Goal: Task Accomplishment & Management: Manage account settings

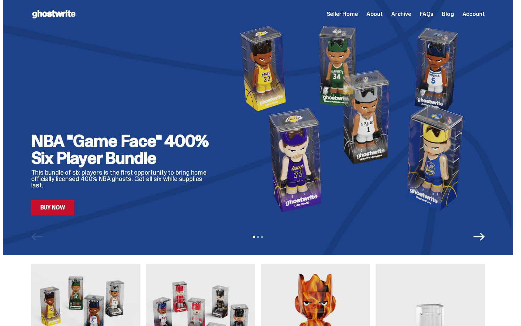
click at [227, 124] on img at bounding box center [356, 119] width 258 height 194
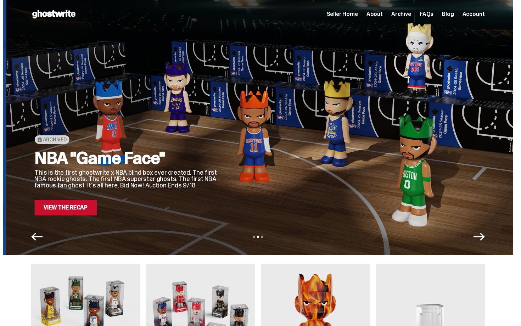
click at [334, 96] on div at bounding box center [359, 119] width 258 height 194
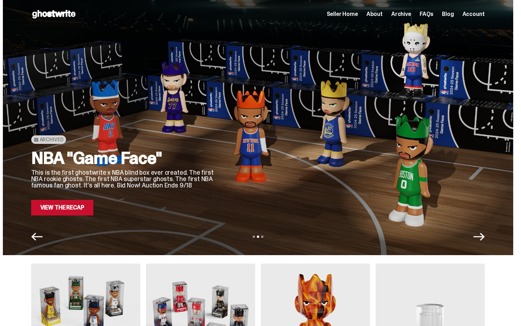
click at [78, 206] on link "View the Recap" at bounding box center [62, 208] width 62 height 16
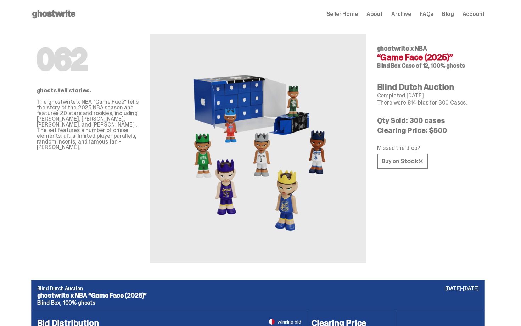
click at [358, 14] on span "Seller Home" at bounding box center [342, 14] width 31 height 6
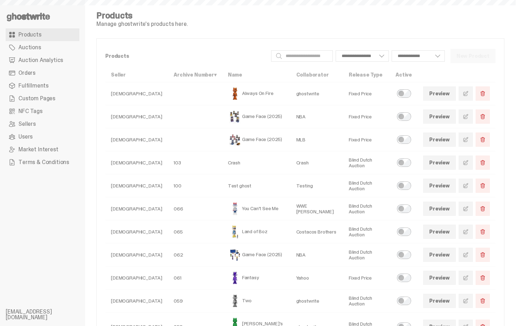
select select
click at [51, 73] on link "Orders" at bounding box center [43, 73] width 74 height 13
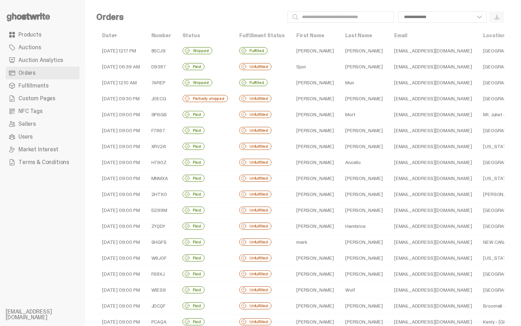
click at [233, 97] on td "Partially shipped" at bounding box center [205, 99] width 57 height 16
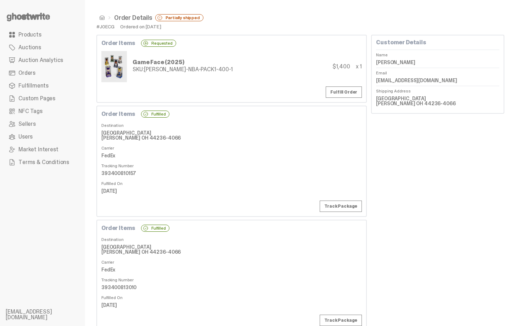
click at [43, 71] on link "Orders" at bounding box center [43, 73] width 74 height 13
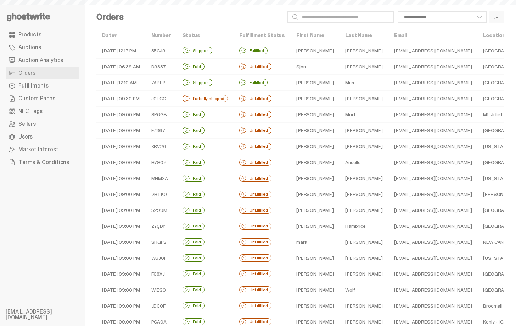
click at [174, 63] on td "D9387" at bounding box center [161, 67] width 31 height 16
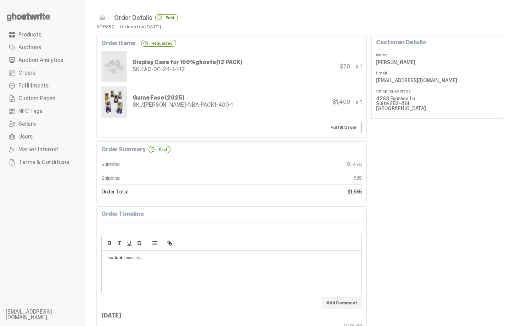
click at [59, 72] on link "Orders" at bounding box center [43, 73] width 74 height 13
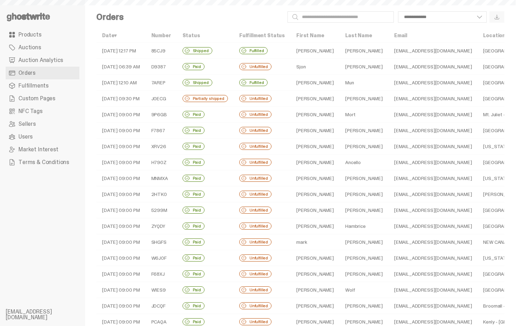
click at [284, 54] on td "Fulfilled" at bounding box center [262, 51] width 57 height 16
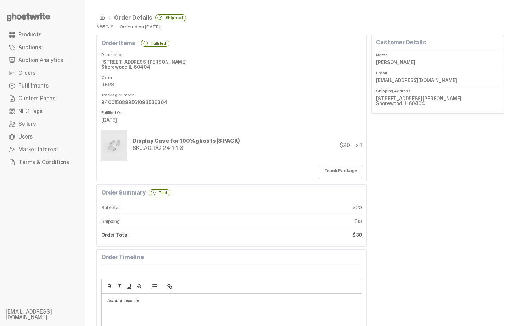
click at [396, 64] on dd "Keith Jorstad" at bounding box center [437, 62] width 123 height 11
copy dl "Keith Jorstad"
